Goal: Task Accomplishment & Management: Manage account settings

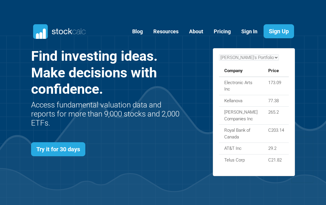
scroll to position [207, 281]
click at [249, 32] on link "Sign In" at bounding box center [249, 32] width 25 height 14
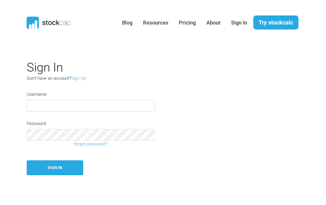
type input "Miko12"
click at [55, 169] on button "Sign In" at bounding box center [55, 168] width 56 height 15
click at [58, 169] on button "Sign In" at bounding box center [55, 168] width 56 height 15
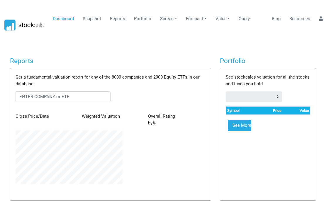
click at [320, 20] on icon at bounding box center [320, 18] width 4 height 4
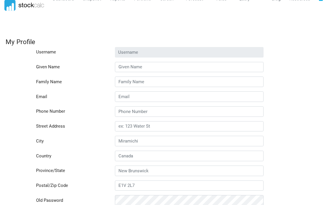
scroll to position [19, 0]
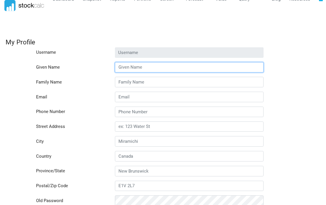
click at [131, 67] on input "Given Name" at bounding box center [189, 67] width 148 height 11
type input "[PERSON_NAME]"
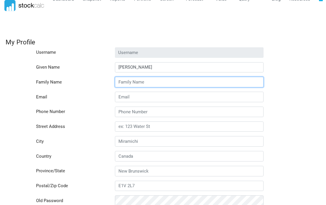
scroll to position [20, 0]
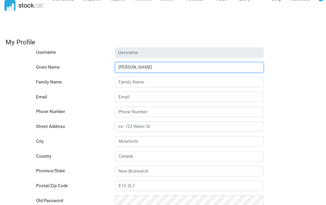
click at [134, 67] on input "[PERSON_NAME]" at bounding box center [189, 67] width 148 height 11
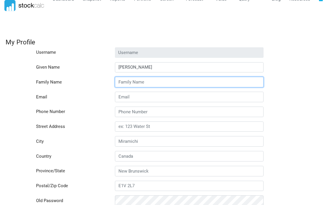
type input "[PERSON_NAME]"
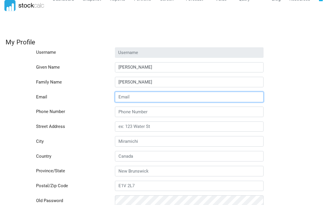
type input "[EMAIL_ADDRESS][DOMAIN_NAME]"
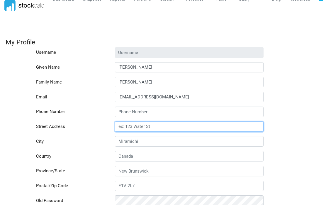
type input "150, Chemin de la Pointe-sud, 207"
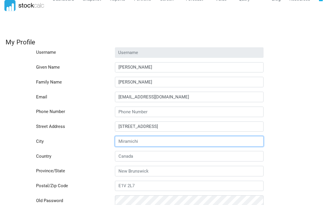
type input "Verdun"
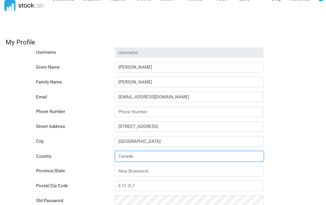
type input "Canada"
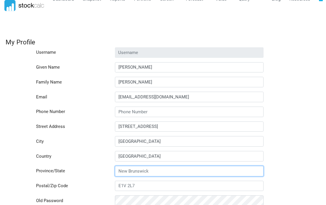
type input "Quebec"
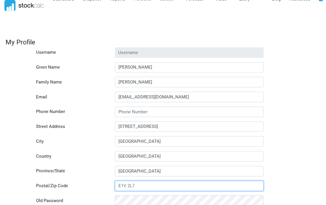
type input "H3E0A7"
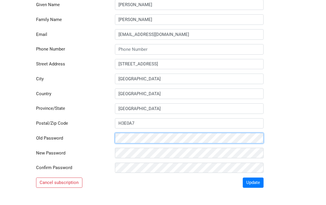
scroll to position [88, 0]
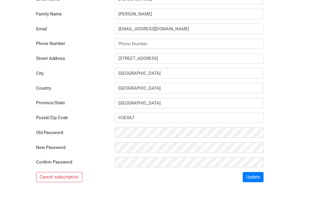
click at [57, 177] on button "Cancel subscription" at bounding box center [59, 178] width 46 height 11
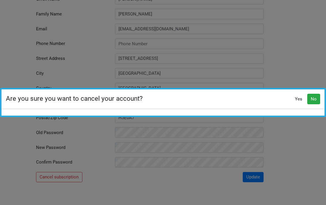
click at [315, 105] on button "No" at bounding box center [313, 99] width 13 height 11
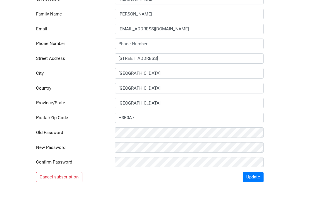
click at [58, 176] on button "Cancel subscription" at bounding box center [59, 177] width 46 height 11
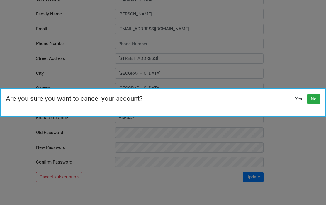
click at [316, 105] on button "No" at bounding box center [313, 99] width 13 height 11
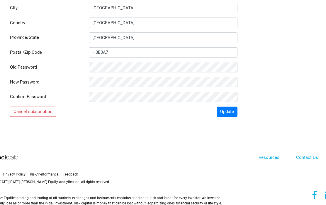
scroll to position [153, 26]
click at [227, 111] on button "Update" at bounding box center [226, 112] width 21 height 11
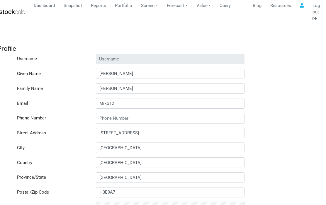
scroll to position [7, 18]
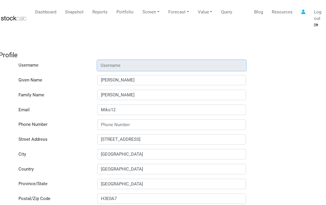
click at [107, 64] on input "Username" at bounding box center [171, 65] width 148 height 11
click at [109, 63] on input "Username" at bounding box center [171, 65] width 148 height 11
click at [108, 64] on input "Username" at bounding box center [171, 65] width 148 height 11
click at [105, 65] on input "Username" at bounding box center [171, 65] width 148 height 11
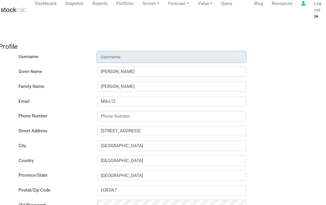
scroll to position [15, 18]
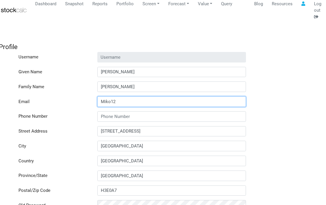
click at [123, 102] on input "Miko12" at bounding box center [171, 102] width 148 height 11
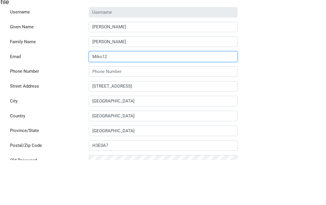
type input "[EMAIL_ADDRESS][DOMAIN_NAME]"
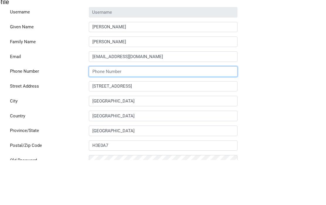
scroll to position [60, 26]
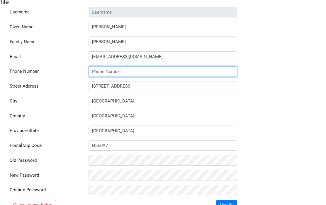
click at [103, 73] on input "Phone Number" at bounding box center [162, 71] width 148 height 11
type input "5143467885"
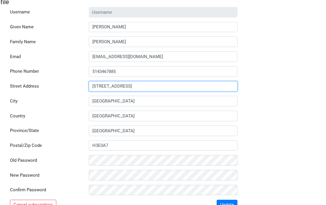
scroll to position [60, 26]
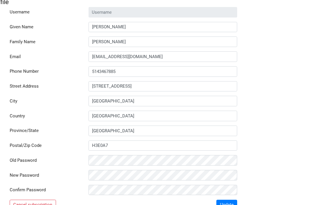
click at [32, 205] on button "Cancel subscription" at bounding box center [33, 205] width 46 height 11
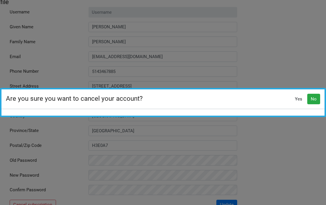
click at [312, 105] on button "No" at bounding box center [313, 99] width 13 height 11
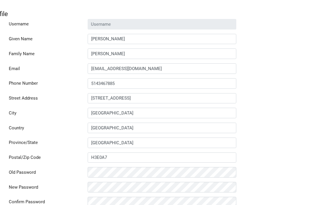
scroll to position [48, 27]
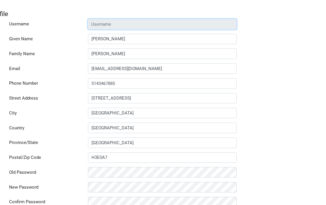
click at [99, 23] on input "Username" at bounding box center [162, 24] width 148 height 11
click at [115, 23] on input "Username" at bounding box center [162, 24] width 148 height 11
click at [122, 24] on input "Username" at bounding box center [162, 24] width 148 height 11
click at [132, 24] on input "Username" at bounding box center [162, 24] width 148 height 11
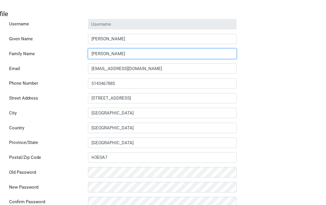
click at [112, 52] on input "[PERSON_NAME]" at bounding box center [162, 54] width 148 height 11
type input "M"
click at [96, 53] on input "Family Name" at bounding box center [162, 54] width 148 height 11
type input "Damphousse"
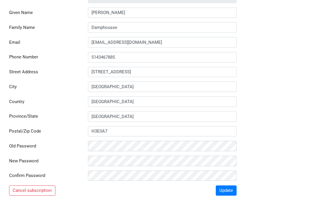
click at [30, 190] on button "Cancel subscription" at bounding box center [32, 191] width 46 height 11
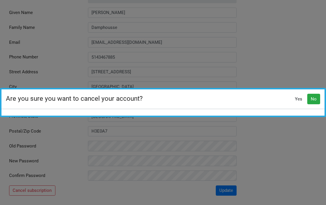
click at [313, 100] on button "No" at bounding box center [313, 99] width 13 height 11
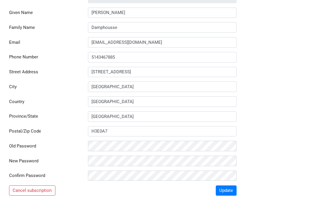
click at [270, 123] on div "Username Given Name Michel Family Name Damphousse Email m.d.md@me.com Phone Num…" at bounding box center [136, 95] width 306 height 204
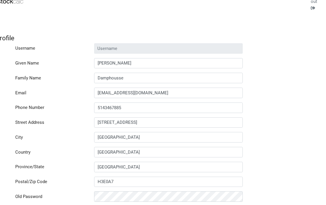
scroll to position [25, 13]
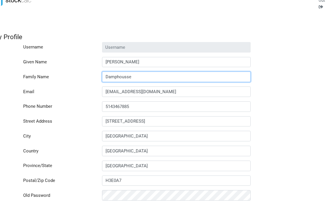
click at [201, 76] on input "Damphousse" at bounding box center [176, 77] width 148 height 11
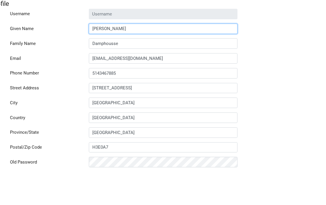
click at [114, 57] on input "[PERSON_NAME]" at bounding box center [163, 62] width 148 height 11
type input "[PERSON_NAME]"
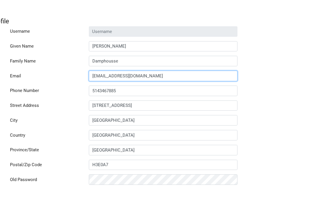
click at [134, 87] on input "[EMAIL_ADDRESS][DOMAIN_NAME]" at bounding box center [163, 92] width 148 height 11
type input "[EMAIL_ADDRESS][DOMAIN_NAME]"
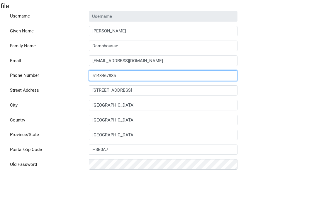
click at [125, 102] on input "5143467885" at bounding box center [163, 107] width 148 height 11
type input "5143467885"
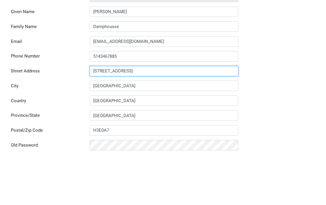
click at [165, 117] on input "150, Chemin de la Pointe-sud, 207" at bounding box center [164, 122] width 148 height 11
type input "150, Chemin de la Pointe-sud, 207"
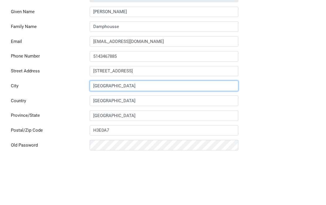
click at [115, 131] on input "Verdun" at bounding box center [164, 136] width 148 height 11
type input "Verdun"
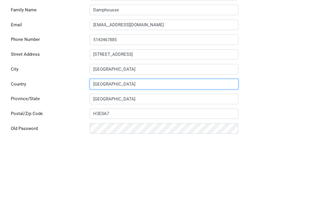
click at [115, 146] on input "Canada" at bounding box center [164, 151] width 148 height 11
type input "Canada"
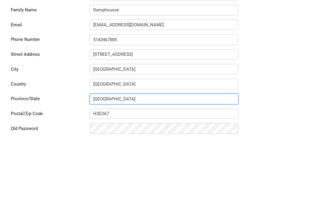
click at [114, 161] on input "Quebec" at bounding box center [164, 166] width 148 height 11
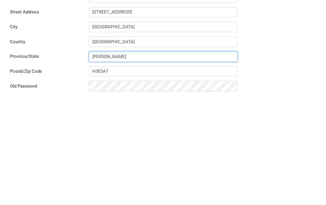
type input "Quebec"
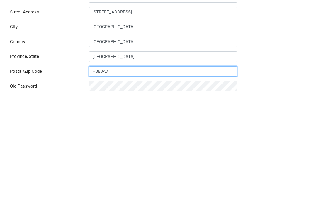
click at [116, 176] on input "H3E0A7" at bounding box center [163, 181] width 148 height 11
type input "H3E0A7"
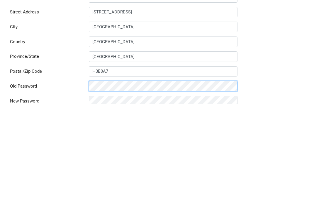
scroll to position [50, 26]
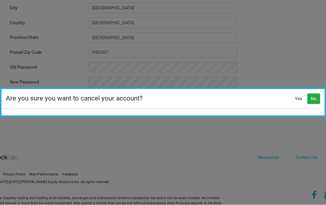
click at [311, 105] on button "No" at bounding box center [313, 99] width 13 height 11
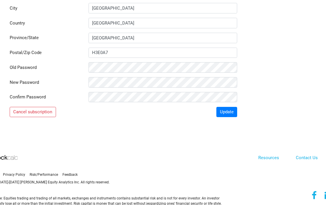
click at [228, 112] on button "Update" at bounding box center [226, 112] width 21 height 11
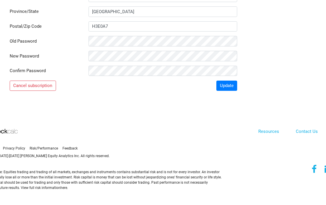
click at [306, 132] on link "Contact Us" at bounding box center [306, 131] width 22 height 5
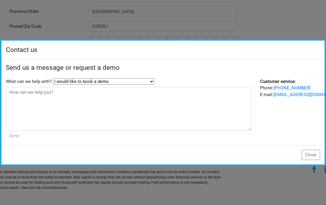
click at [152, 84] on select "I would like to book a demo I have a question about the new platform I would li…" at bounding box center [103, 81] width 101 height 6
select select "Other"
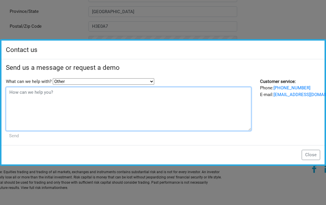
click at [28, 100] on textarea at bounding box center [128, 109] width 245 height 44
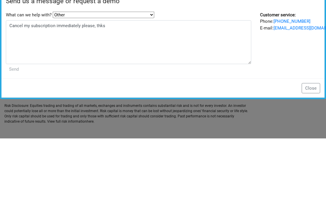
scroll to position [179, 0]
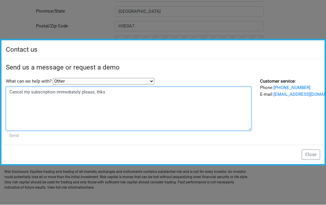
type textarea "Cancel my subscription immediately please, thks"
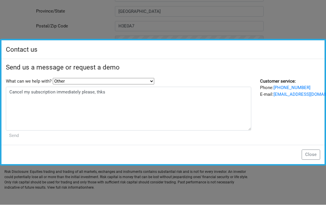
click at [21, 139] on input "Send" at bounding box center [14, 136] width 16 height 10
click at [16, 135] on input "Send" at bounding box center [14, 136] width 16 height 10
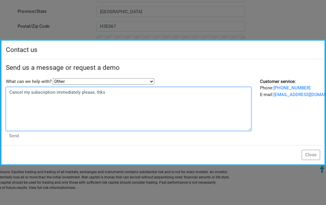
click at [124, 119] on textarea "Cancel my subscription immediately please, thks" at bounding box center [128, 109] width 245 height 44
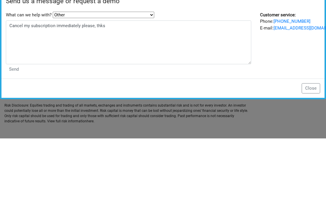
click at [14, 131] on input "Send" at bounding box center [14, 136] width 16 height 10
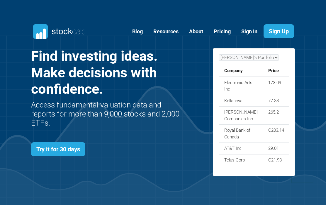
scroll to position [207, 281]
click at [249, 32] on link "Sign In" at bounding box center [249, 32] width 25 height 14
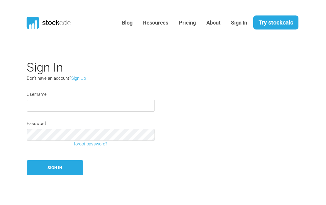
type input "Miko12"
click at [55, 169] on button "Sign In" at bounding box center [55, 168] width 56 height 15
click at [56, 169] on button "Sign In" at bounding box center [55, 168] width 56 height 15
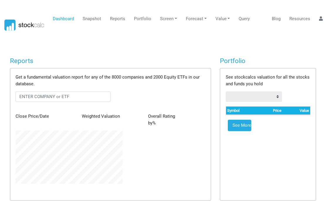
scroll to position [53, 116]
click at [323, 19] on link at bounding box center [320, 18] width 8 height 11
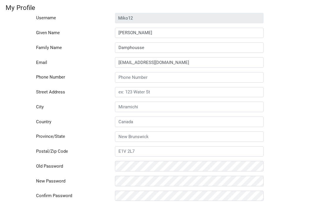
scroll to position [54, 0]
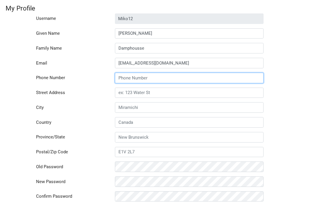
click at [127, 77] on input "Phone Number" at bounding box center [189, 78] width 148 height 11
click at [124, 77] on input "Phone Number" at bounding box center [189, 78] width 148 height 11
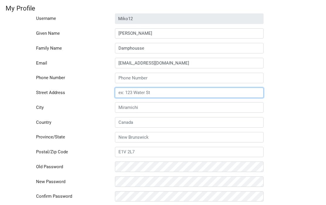
click at [150, 93] on input "Street Address" at bounding box center [189, 93] width 148 height 11
type input "150 Chenin de la Pointe Sud 207"
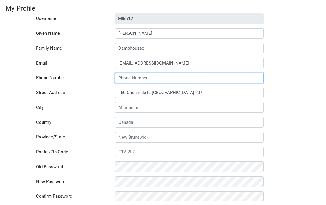
click at [128, 75] on input "Phone Number" at bounding box center [189, 78] width 148 height 11
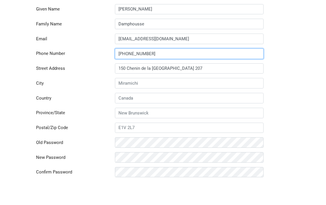
type input "514-346-7885"
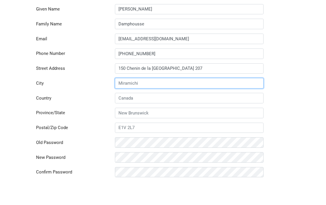
click at [147, 102] on input "City" at bounding box center [189, 107] width 148 height 11
type input "Verdun"
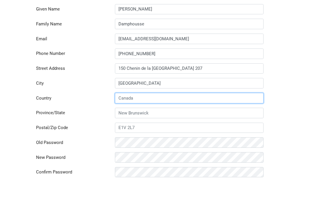
type input "Canada"
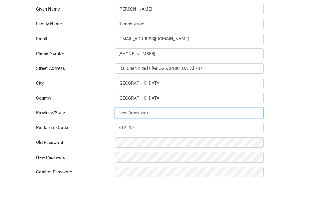
type input "Quebec"
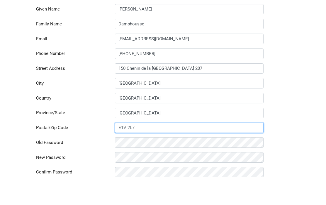
scroll to position [78, 0]
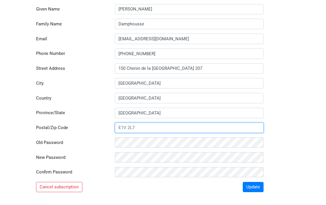
click at [144, 129] on input "Postal/Zip Code" at bounding box center [189, 128] width 148 height 11
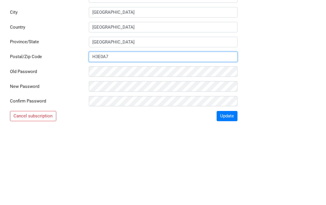
scroll to position [78, 26]
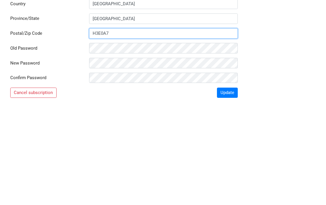
type input "H3E0A7"
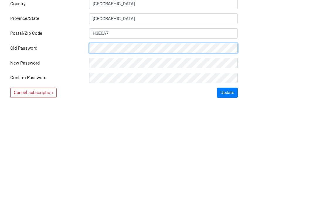
scroll to position [153, 26]
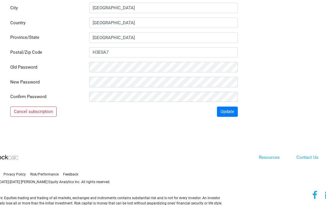
type input "Miko12"
click at [33, 110] on button "Cancel subscription" at bounding box center [33, 112] width 46 height 11
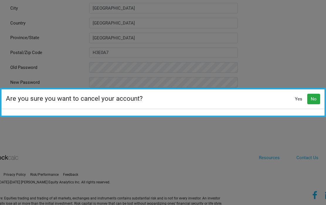
click at [300, 105] on button "Yes" at bounding box center [298, 99] width 15 height 11
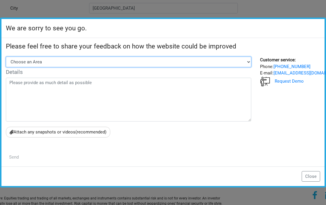
click at [33, 67] on select "Choose an Area Stock Screener Portfolio Snapshot Report Website layout Other" at bounding box center [128, 62] width 245 height 11
select select "Other"
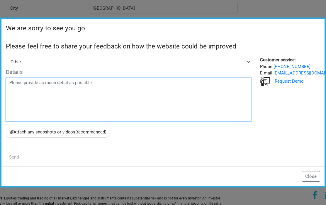
click at [23, 99] on textarea at bounding box center [128, 100] width 245 height 44
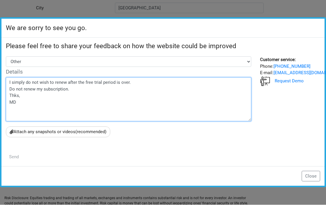
type textarea "I simply do not wish to renew after the free trial period is over. Do not renew…"
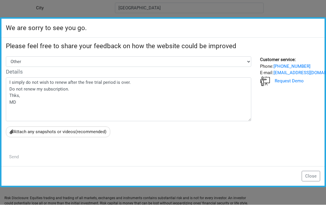
click at [22, 163] on input "Send" at bounding box center [14, 158] width 16 height 10
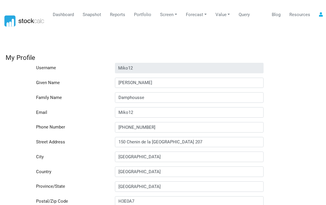
scroll to position [0, 0]
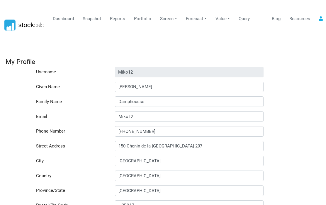
click at [66, 19] on link "Dashboard" at bounding box center [63, 18] width 25 height 11
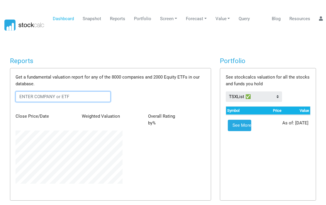
click at [32, 94] on input "text" at bounding box center [63, 97] width 95 height 11
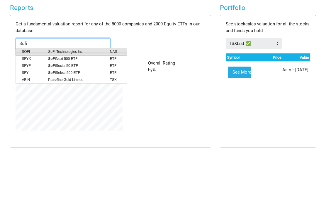
click at [28, 102] on span "SOFI" at bounding box center [30, 104] width 26 height 5
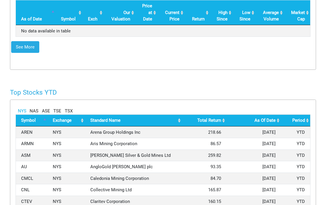
scroll to position [319, 0]
click at [57, 108] on link "TSE" at bounding box center [57, 111] width 8 height 7
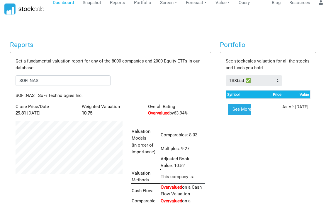
scroll to position [15, 0]
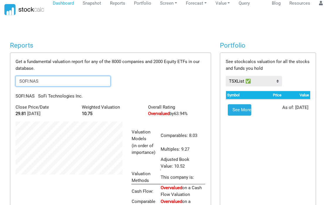
click at [40, 78] on input "SOFI:NAS" at bounding box center [63, 81] width 95 height 11
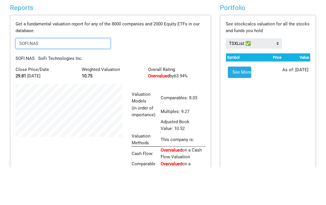
click at [49, 76] on input "SOFI:NAS" at bounding box center [63, 81] width 95 height 11
type input "S"
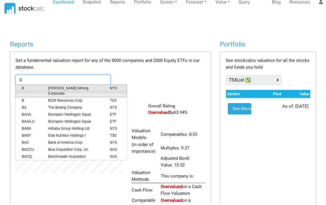
click at [62, 88] on span "Barrick Mining Corporatio" at bounding box center [74, 92] width 61 height 11
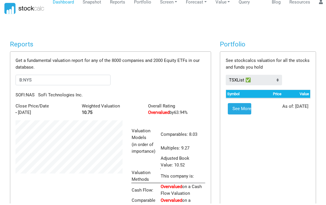
scroll to position [17, 0]
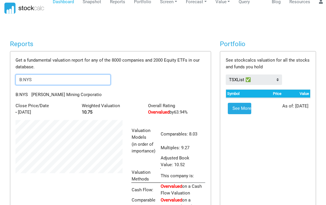
click at [37, 79] on input "B:NYS" at bounding box center [63, 80] width 95 height 11
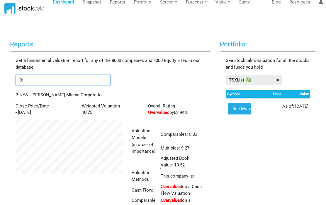
type input "B"
type input "Amex"
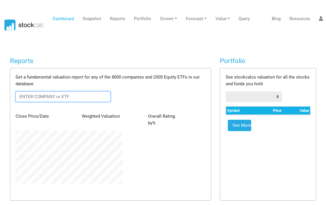
click at [27, 96] on input "text" at bounding box center [63, 97] width 95 height 11
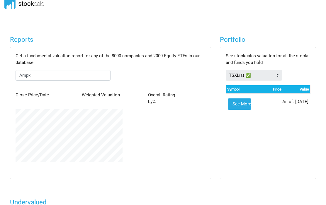
scroll to position [20, 0]
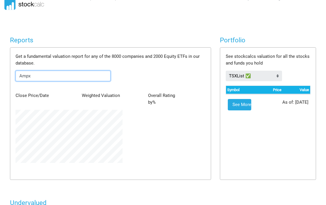
click at [36, 74] on input "Ampx" at bounding box center [63, 76] width 95 height 11
type input "A"
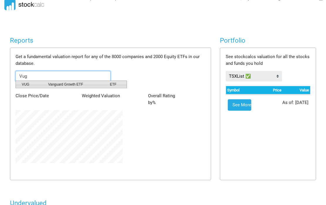
click at [75, 84] on span "Vanguard Growth ETF" at bounding box center [74, 84] width 61 height 5
type input "VUG:ETF"
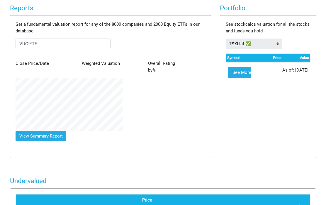
scroll to position [36, 0]
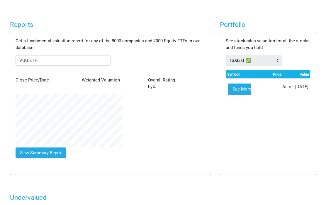
click at [43, 152] on button "View Summary Report" at bounding box center [41, 153] width 51 height 11
type input "VUG:ETF"
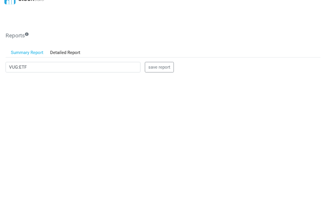
click at [29, 53] on link "Summary Report" at bounding box center [27, 53] width 39 height 10
click at [67, 53] on link "Detailed Report" at bounding box center [65, 53] width 37 height 10
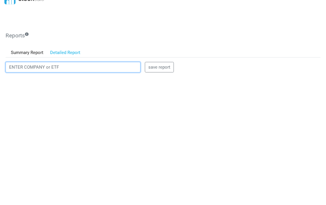
click at [23, 66] on input "text" at bounding box center [73, 67] width 135 height 11
click at [56, 66] on input "text" at bounding box center [73, 67] width 135 height 11
click at [30, 66] on input "text" at bounding box center [73, 67] width 135 height 11
type input "Vug"
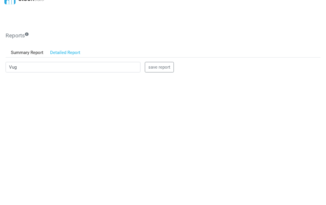
click at [159, 65] on button "save report" at bounding box center [159, 67] width 29 height 11
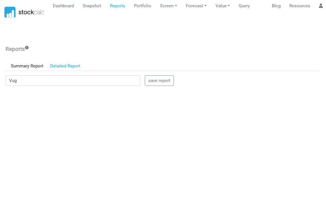
scroll to position [0, 0]
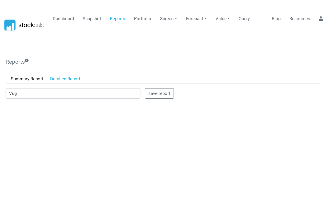
click at [197, 17] on link "Forecast" at bounding box center [195, 18] width 25 height 11
click at [200, 48] on link "Analyst Projections" at bounding box center [203, 49] width 39 height 18
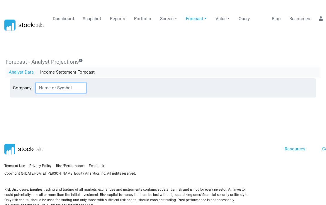
click at [49, 87] on input "Company:" at bounding box center [60, 88] width 51 height 11
click at [52, 115] on section "Terms of Use Privacy Policy Feedback" at bounding box center [163, 166] width 326 height 102
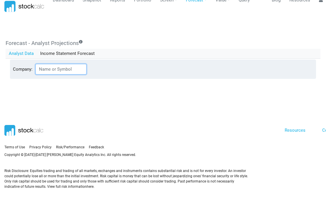
click at [69, 64] on input "Company:" at bounding box center [60, 69] width 51 height 11
click at [77, 64] on input "Company:" at bounding box center [60, 69] width 51 height 11
click at [63, 64] on input "Sofi" at bounding box center [60, 69] width 51 height 11
click at [305, 132] on link "Resources" at bounding box center [294, 130] width 21 height 5
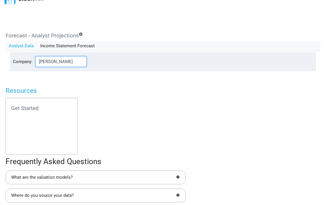
click at [83, 61] on input "[PERSON_NAME]" at bounding box center [60, 61] width 51 height 11
click at [81, 63] on input "[PERSON_NAME]" at bounding box center [60, 61] width 51 height 11
click at [81, 61] on input "[PERSON_NAME]" at bounding box center [60, 61] width 51 height 11
type input "M"
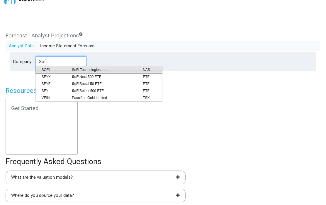
click at [86, 70] on span "SoFi Technologies Inc." at bounding box center [102, 69] width 71 height 5
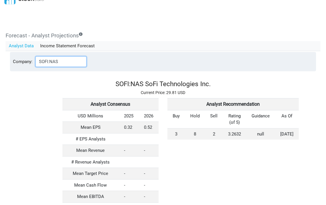
click at [62, 61] on input "SOFI:NAS" at bounding box center [60, 61] width 51 height 11
type input "S"
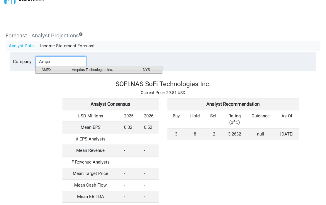
click at [52, 71] on span "AMPX" at bounding box center [52, 69] width 30 height 5
type input "AMPX:NYS"
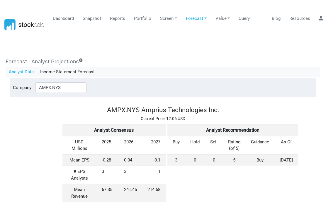
scroll to position [0, 0]
